Goal: Download file/media

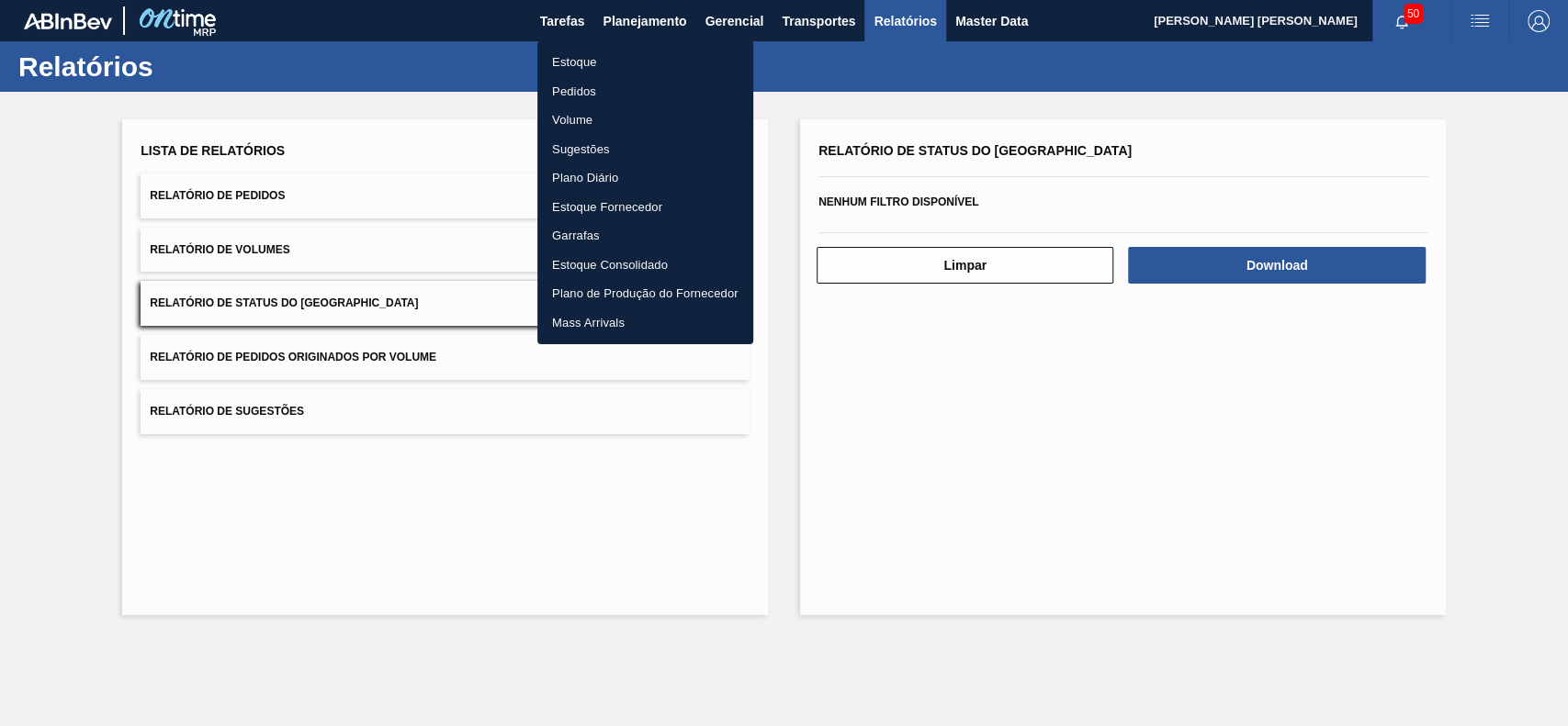
click at [610, 65] on li "Estoque" at bounding box center [645, 62] width 216 height 29
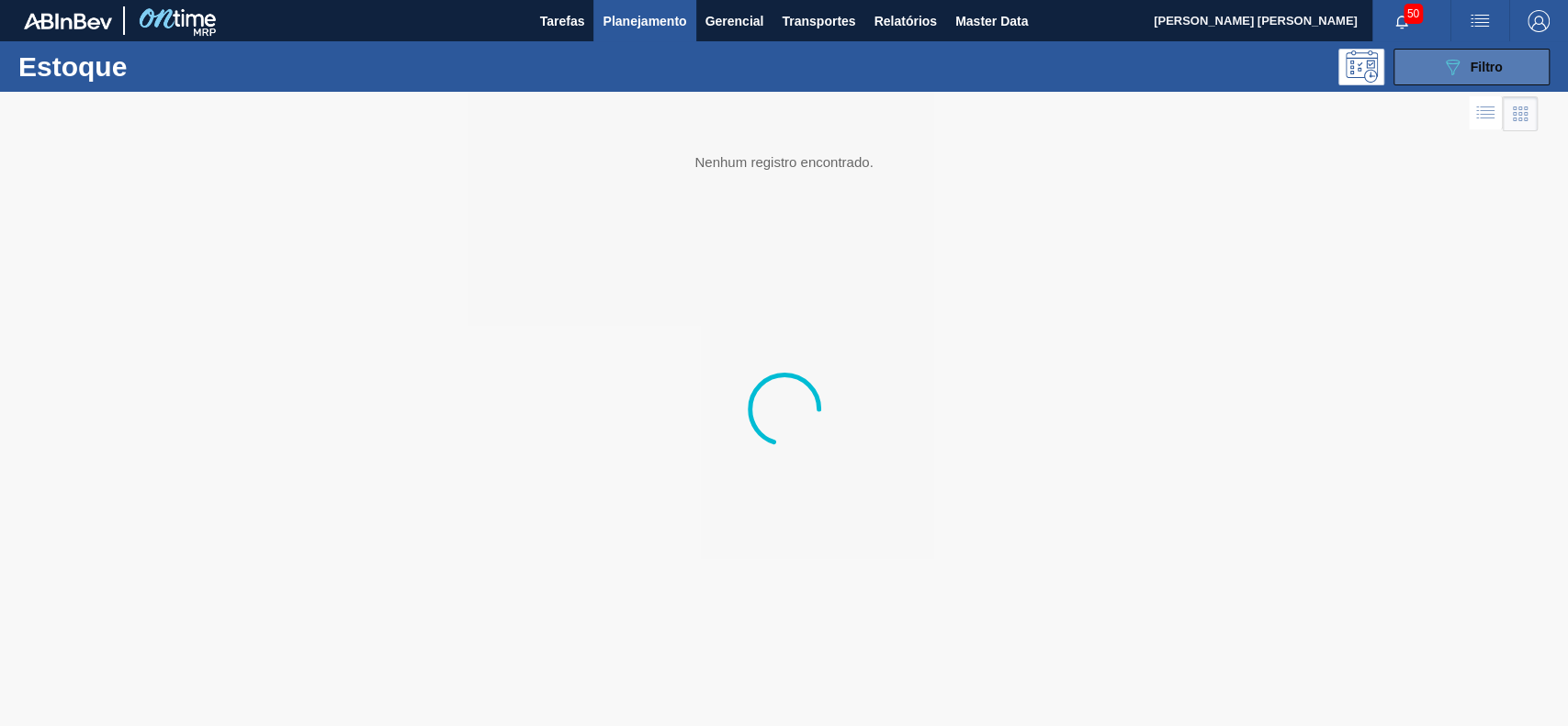
click at [1432, 63] on button "089F7B8B-B2A5-4AFE-B5C0-19BA573D28AC Filtro" at bounding box center [1471, 67] width 156 height 37
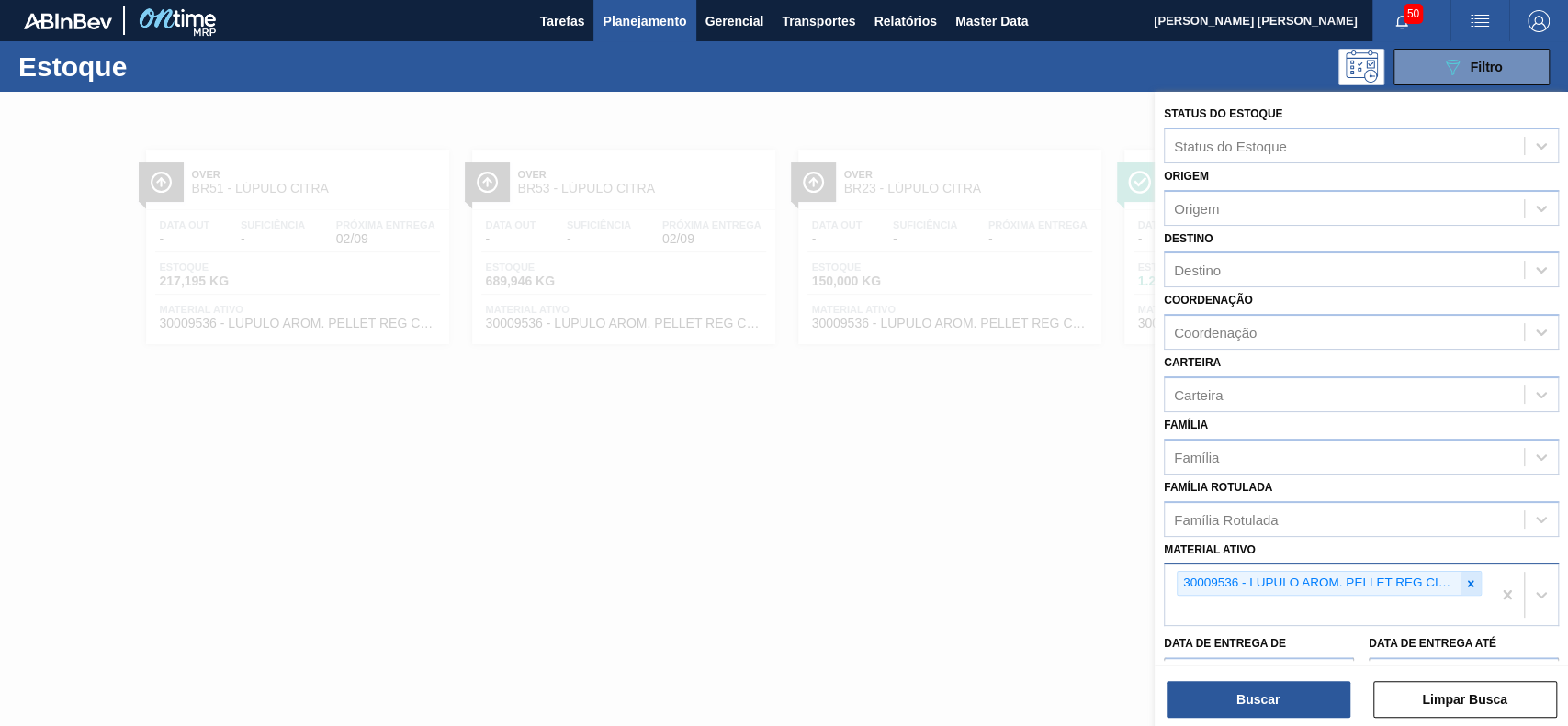
click at [1465, 574] on div at bounding box center [1470, 583] width 20 height 23
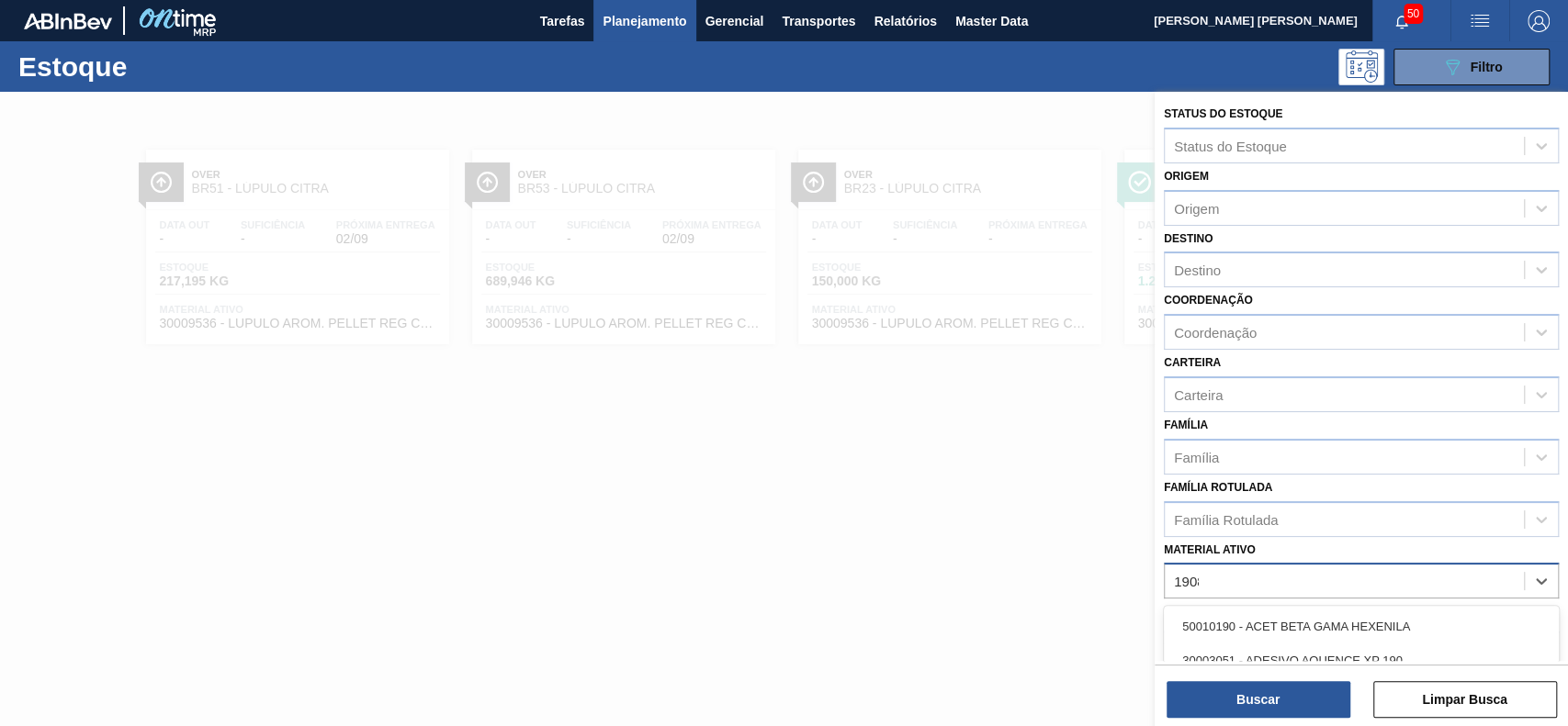
type ativo "19087"
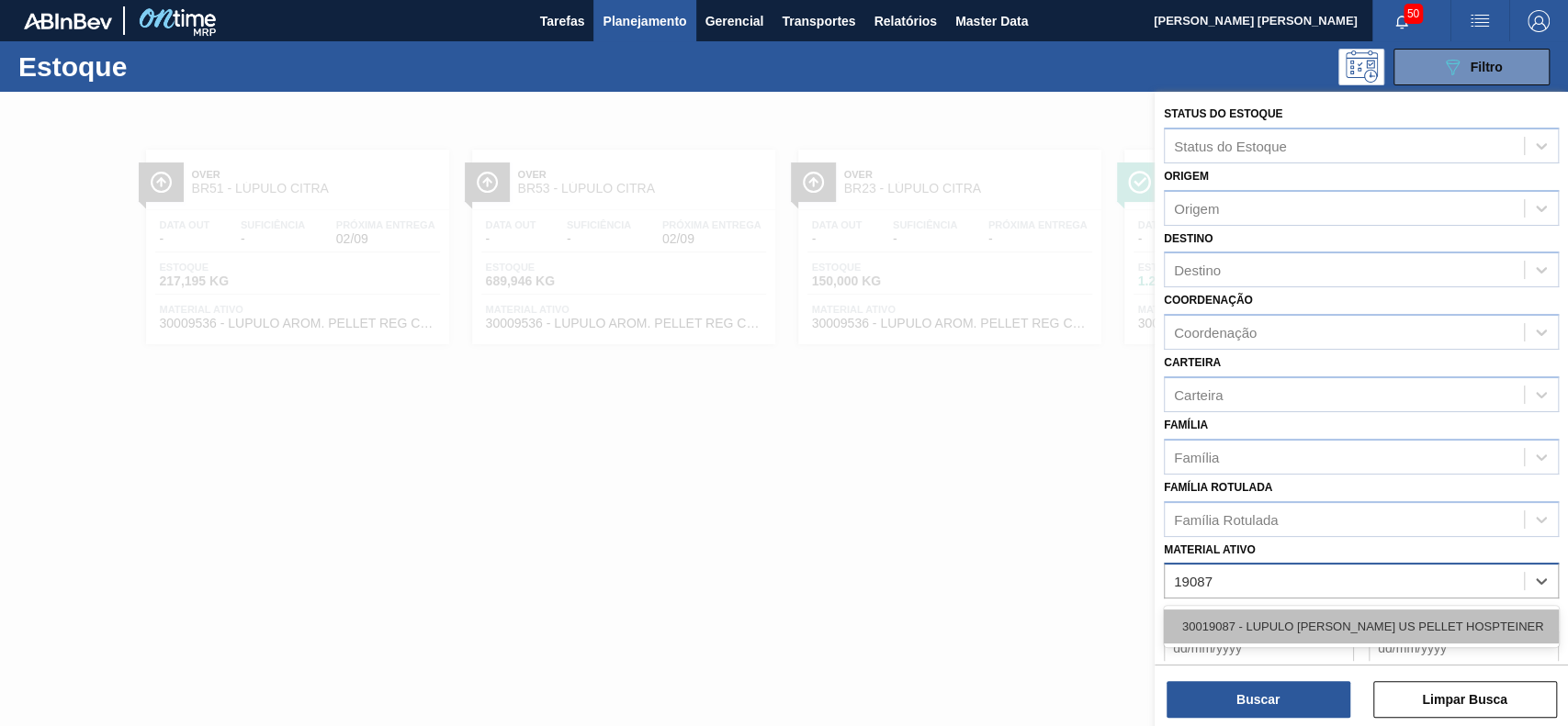
click at [1396, 627] on div "30019087 - LUPULO [PERSON_NAME] US PELLET HOSPTEINER" at bounding box center [1360, 627] width 395 height 34
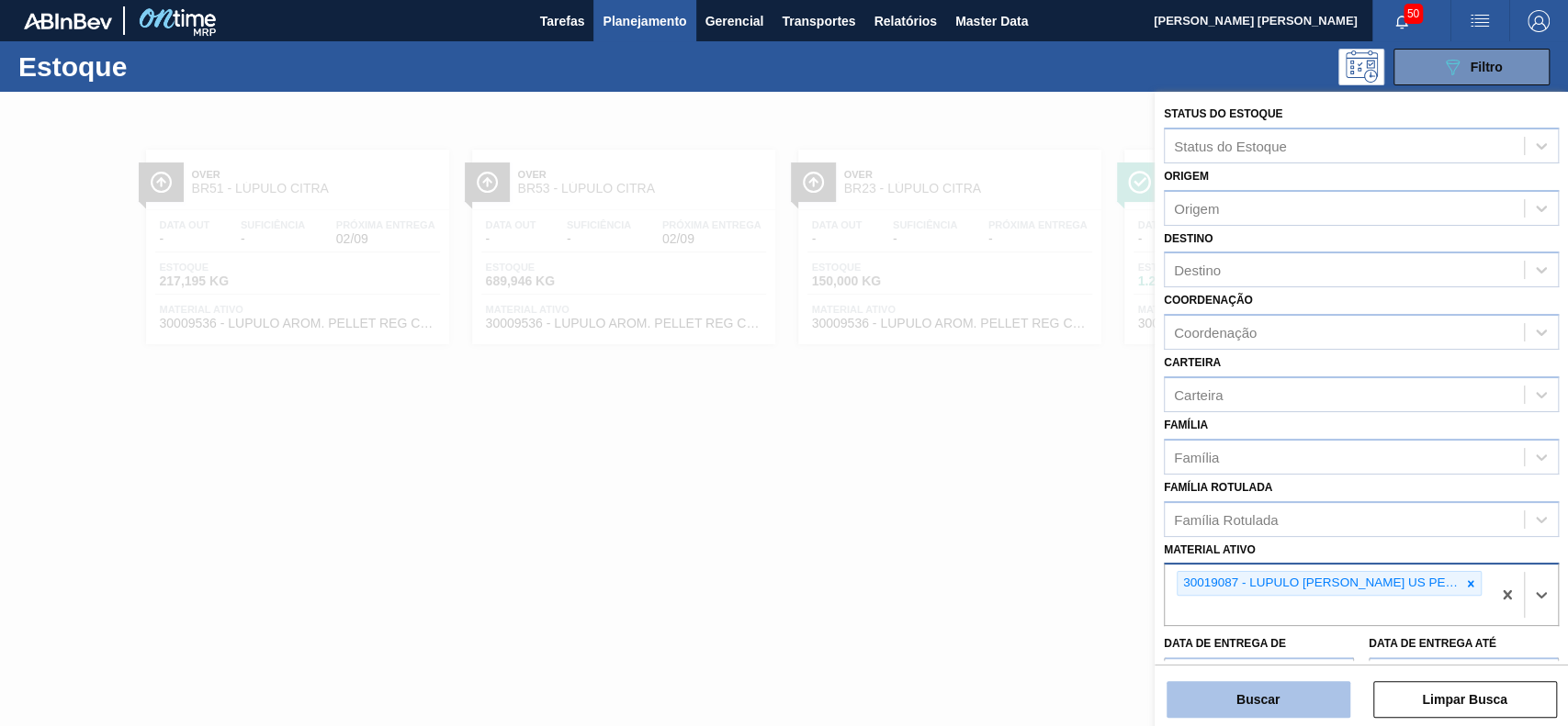
click at [1320, 695] on button "Buscar" at bounding box center [1258, 699] width 184 height 37
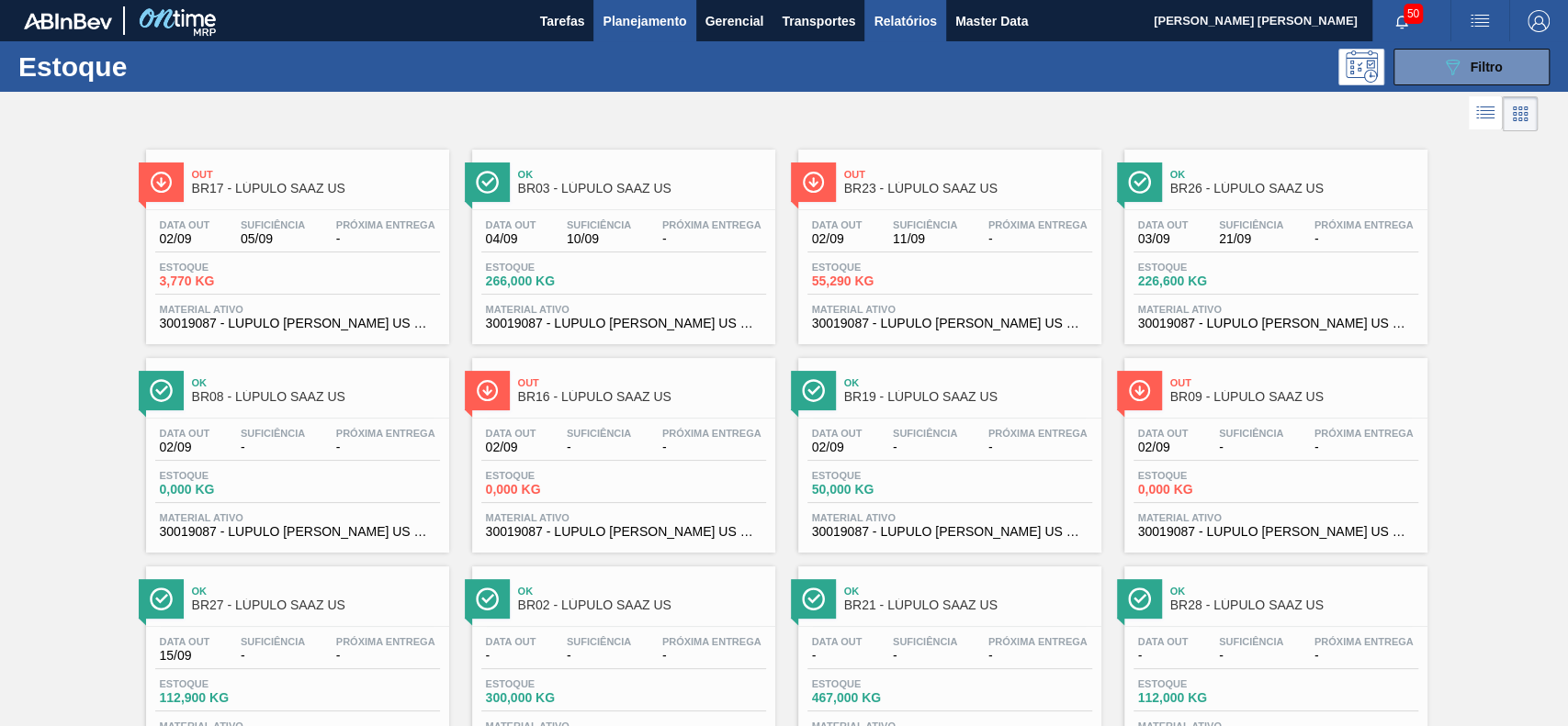
click at [905, 15] on span "Relatórios" at bounding box center [904, 21] width 63 height 22
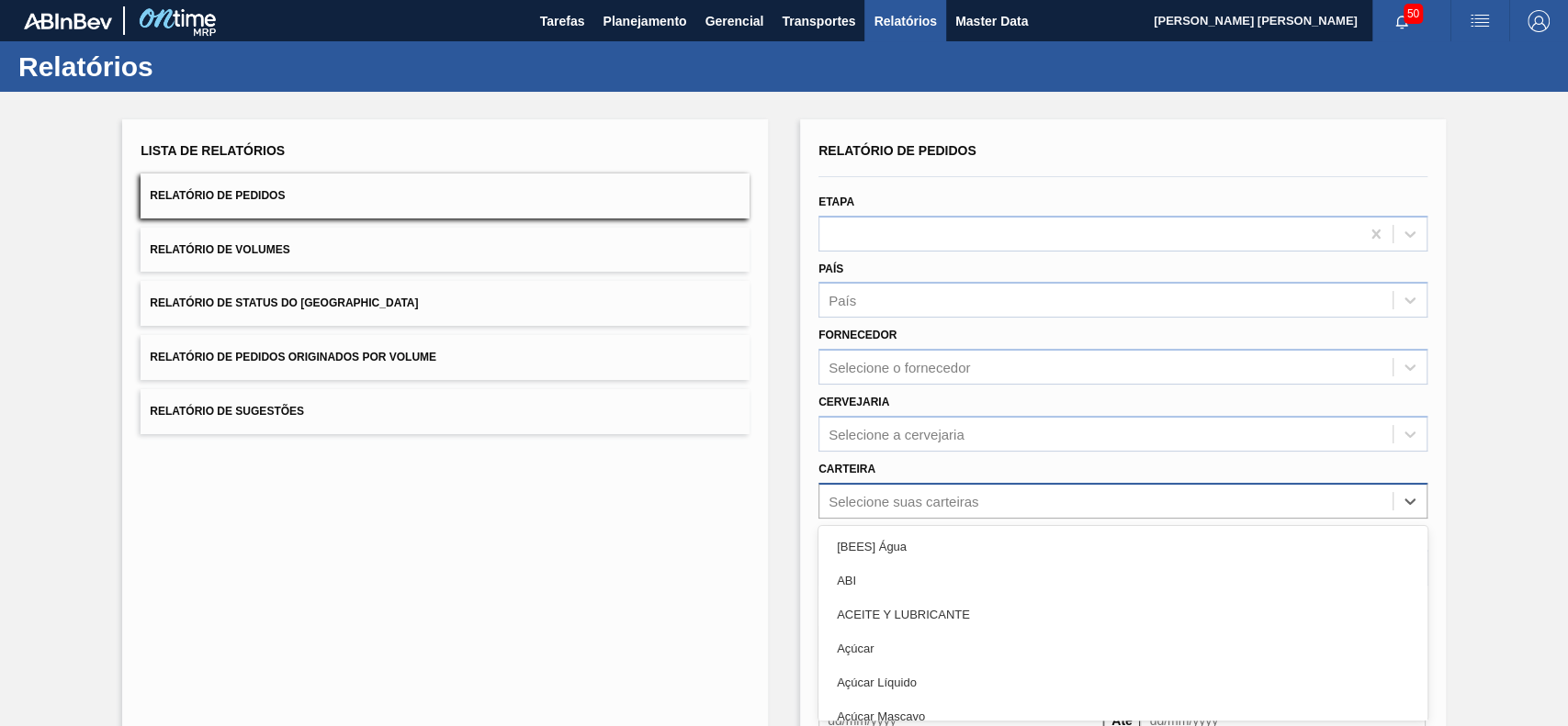
click at [944, 498] on div "option [BEES] Água focused, 1 of 101. 101 results available. Use Up and Down to…" at bounding box center [1123, 500] width 609 height 36
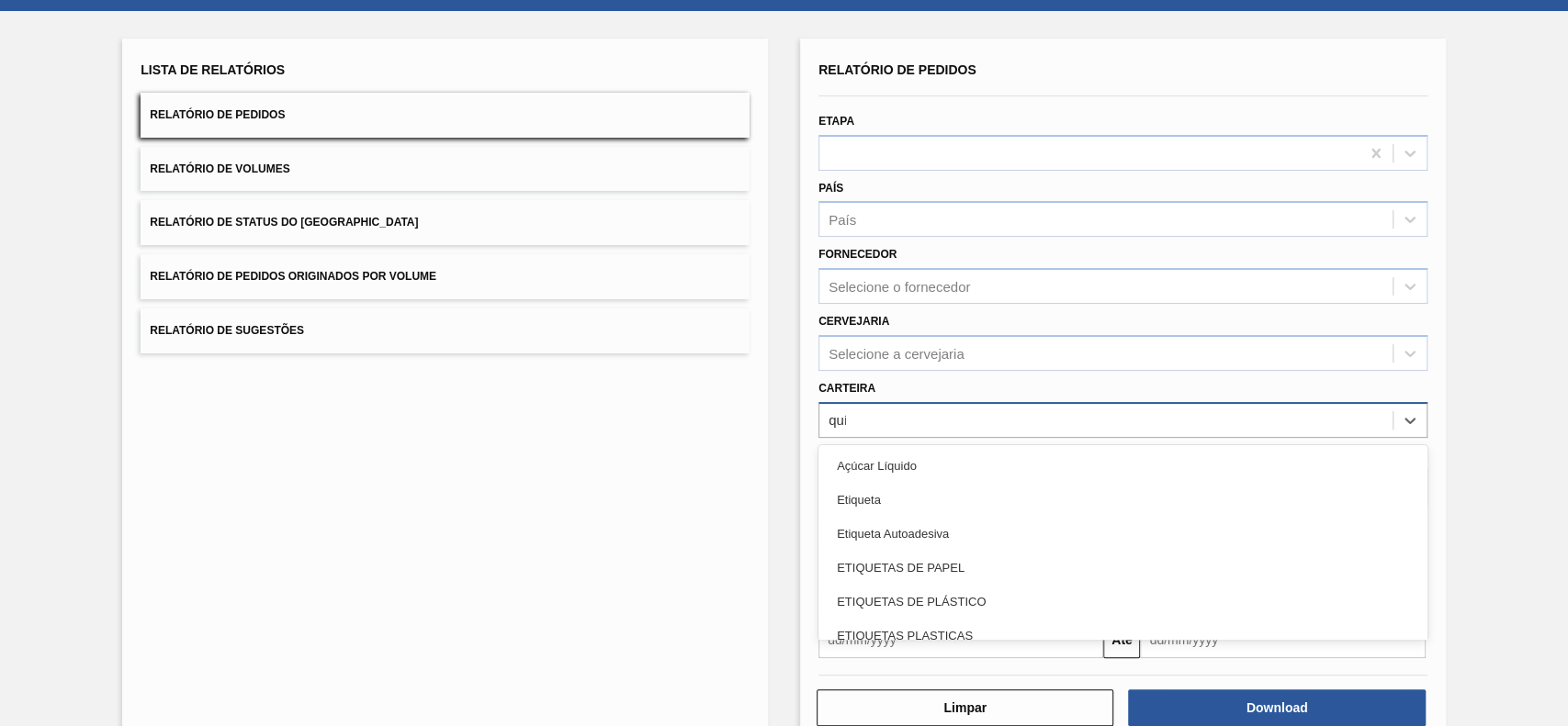
type input "quím"
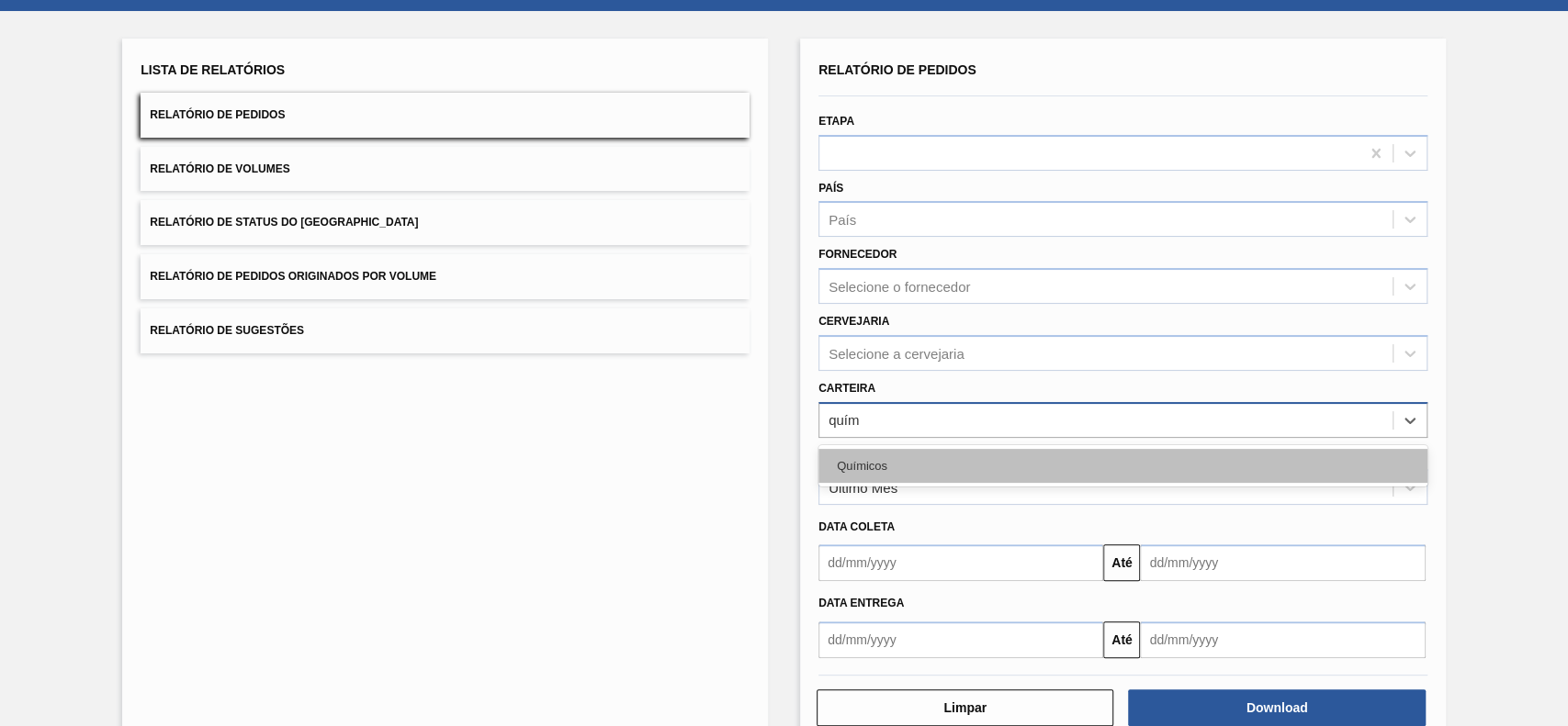
click at [984, 458] on div "Químicos" at bounding box center [1123, 466] width 609 height 34
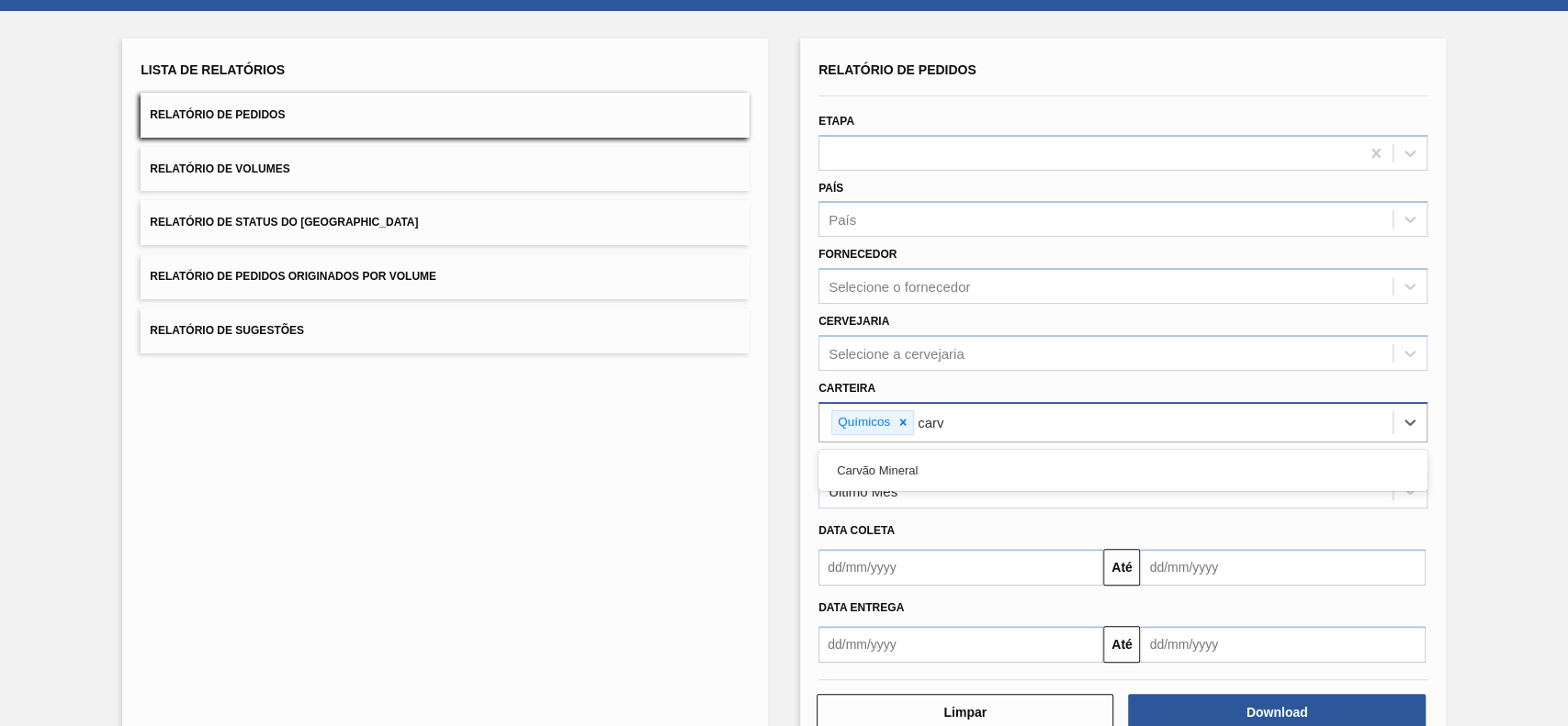
type input "carvã"
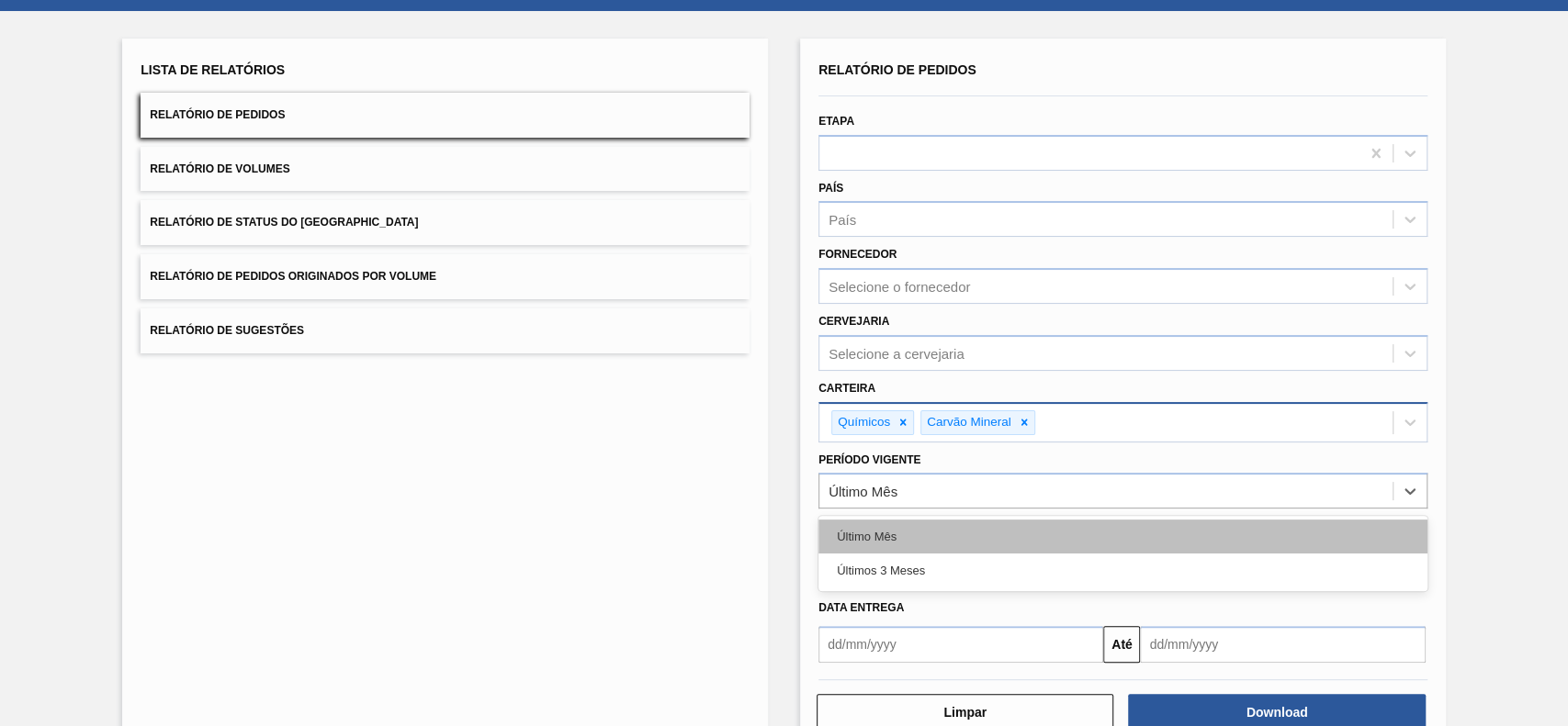
drag, startPoint x: 939, startPoint y: 490, endPoint x: 913, endPoint y: 549, distance: 64.5
click at [913, 508] on div "option Último Mês focused, 1 of 2. 2 results available. Use Up and Down to choo…" at bounding box center [1123, 491] width 609 height 36
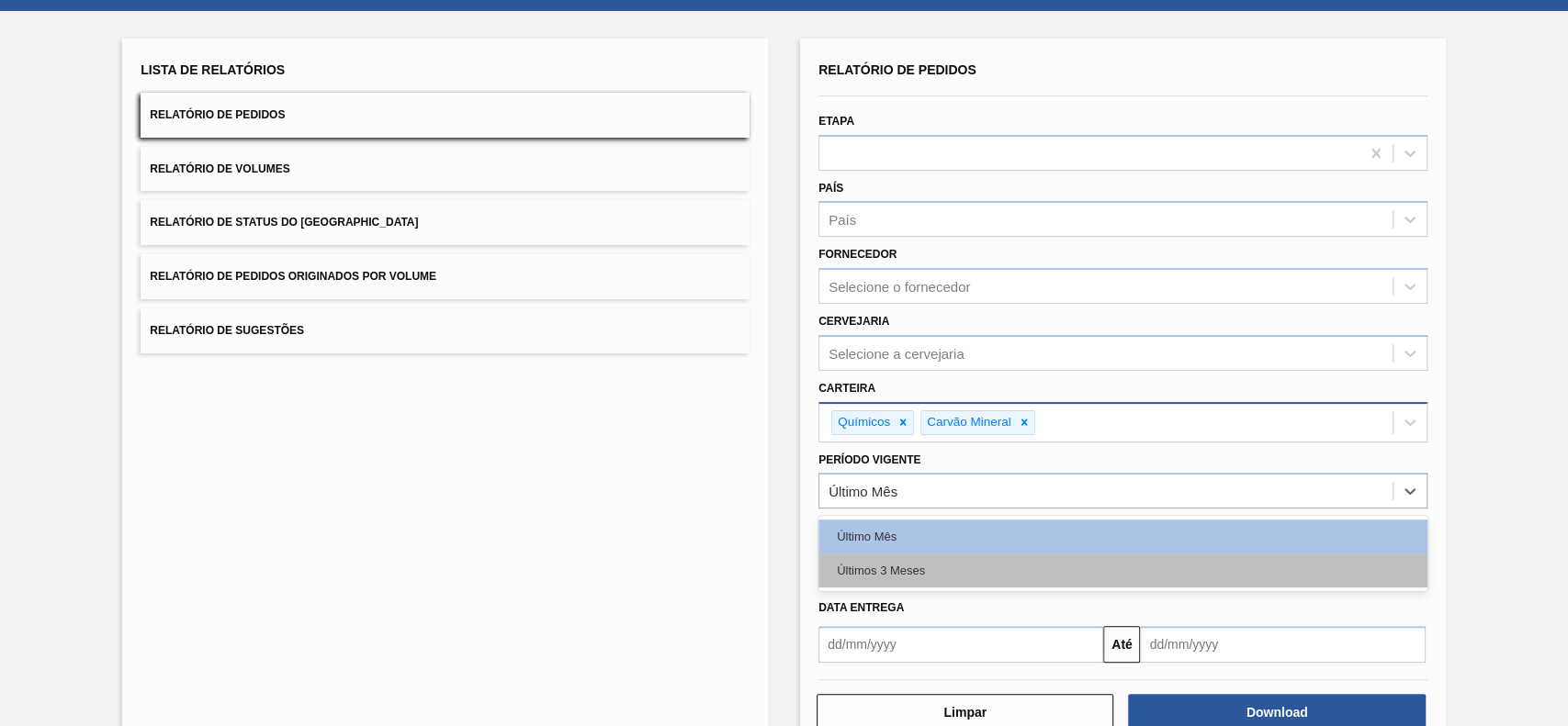
click at [913, 565] on div "Últimos 3 Meses" at bounding box center [1123, 571] width 609 height 34
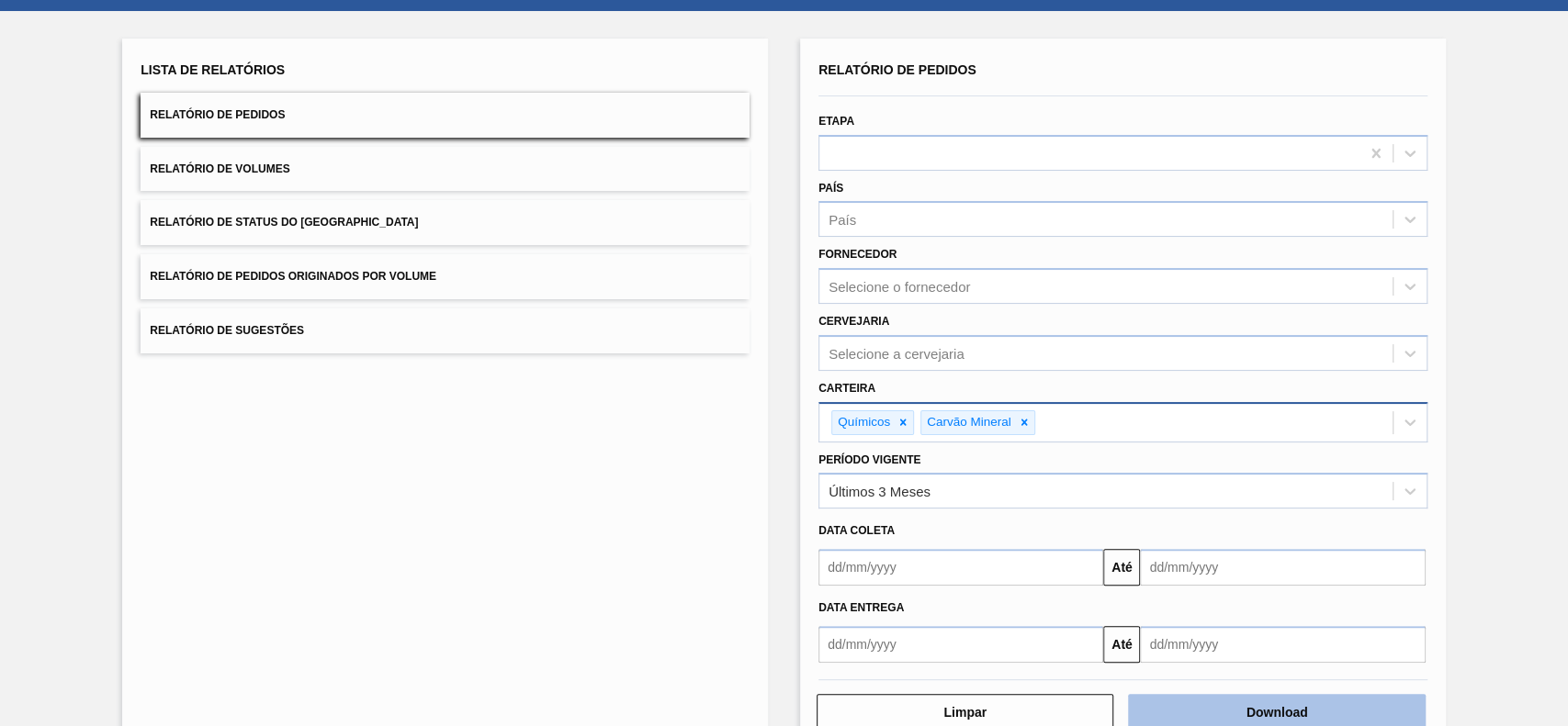
click at [1291, 716] on button "Download" at bounding box center [1277, 712] width 297 height 37
click at [608, 215] on button "Relatório de Status do [GEOGRAPHIC_DATA]" at bounding box center [446, 222] width 609 height 45
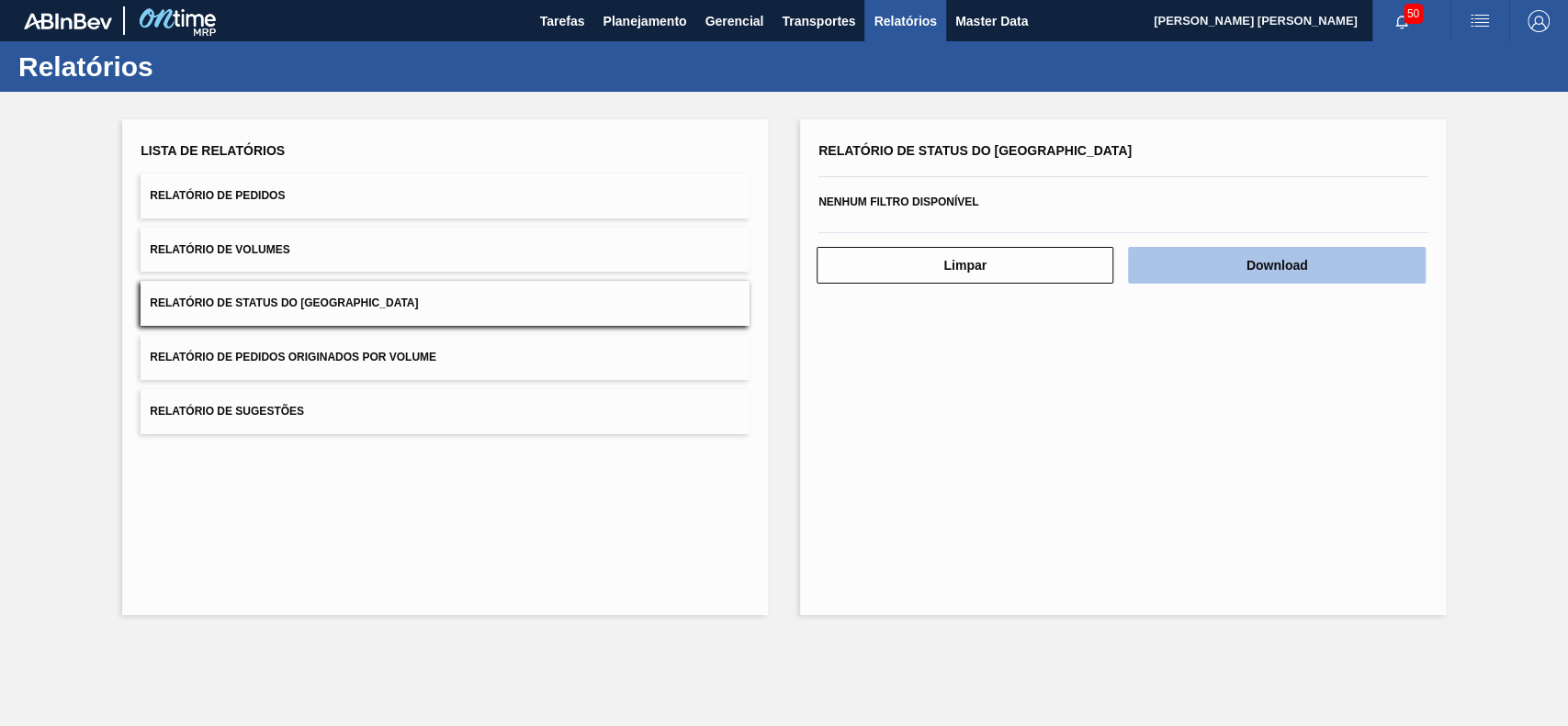
click at [1271, 268] on button "Download" at bounding box center [1277, 265] width 297 height 37
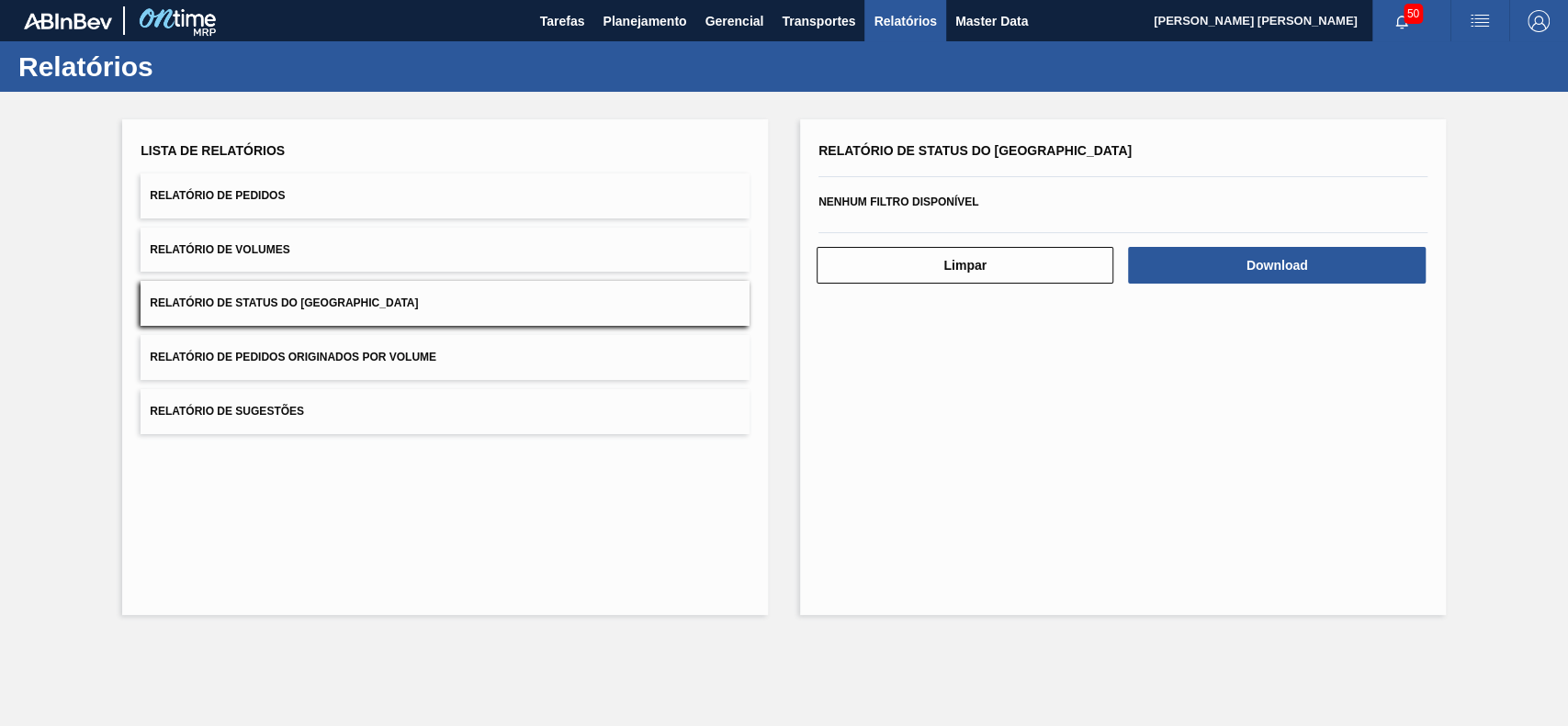
click at [765, 576] on div "Lista de Relatórios Relatório de Pedidos Relatório de Volumes Relatório de Stat…" at bounding box center [445, 366] width 645 height 496
